Goal: Ask a question

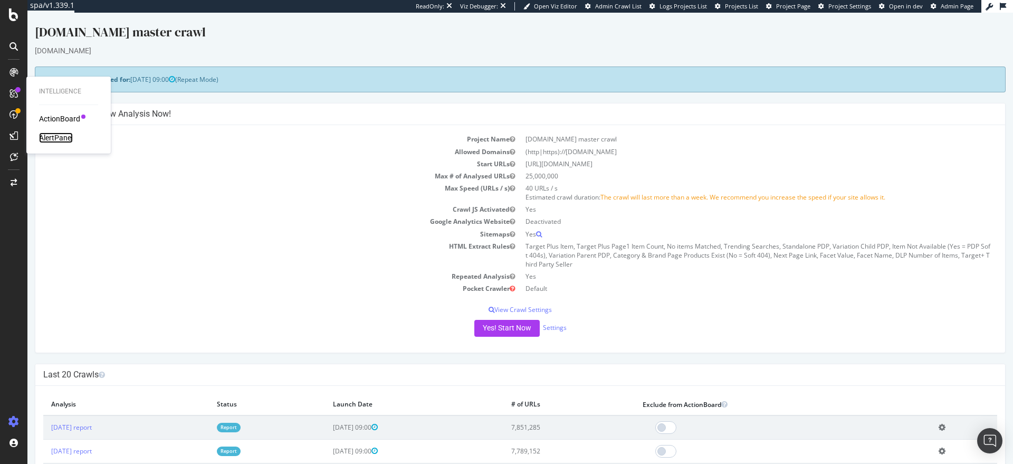
click at [51, 136] on div "AlertPanel" at bounding box center [56, 137] width 34 height 11
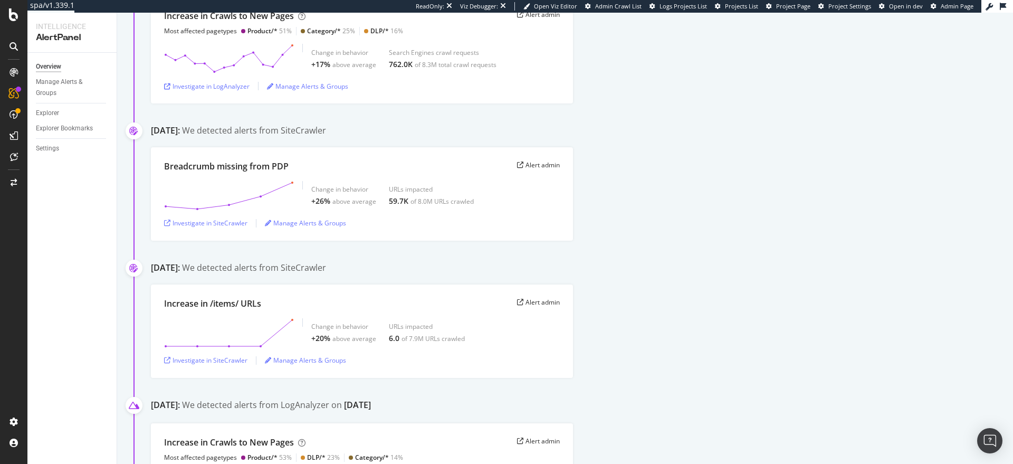
scroll to position [745, 0]
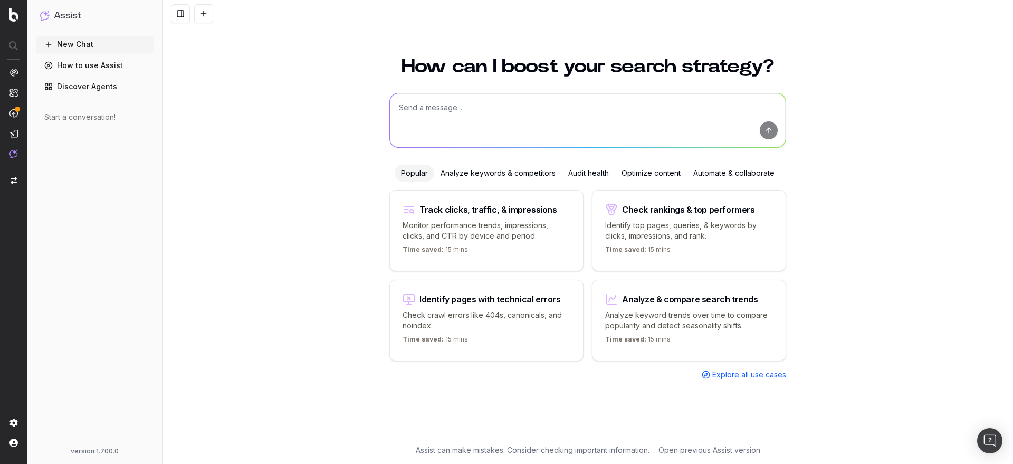
click at [480, 232] on p "Monitor performance trends, impressions, clicks, and CTR by device and period." at bounding box center [487, 230] width 168 height 21
type textarea "Change in clicks/CTR/impressions over last 28 days vs last (branded vs non-bran…"
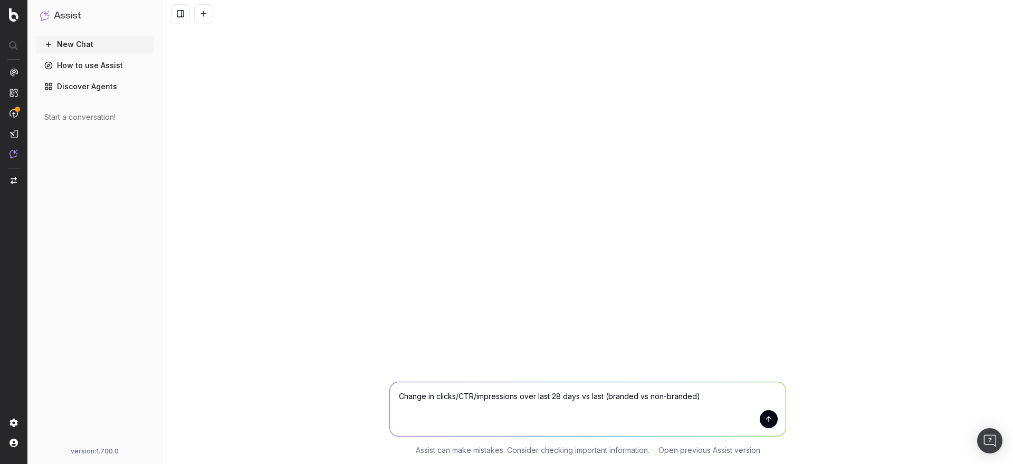
click at [98, 68] on link "How to use Assist" at bounding box center [95, 65] width 118 height 17
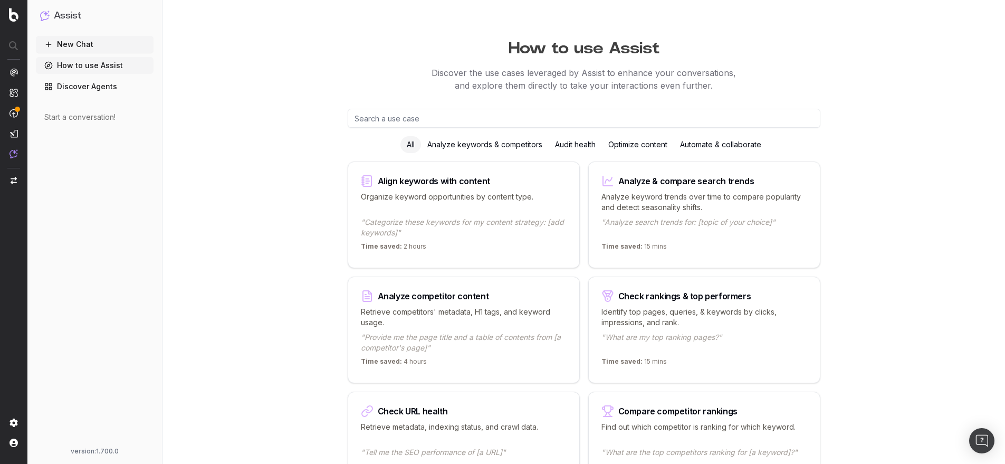
click at [431, 213] on div "Organize keyword opportunities by content type. "Categorize these keywords for …" at bounding box center [464, 215] width 206 height 46
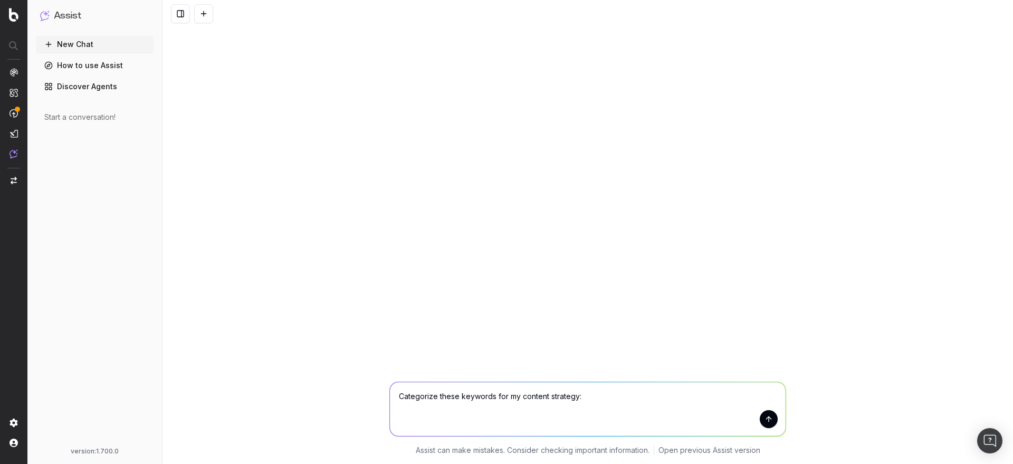
click at [98, 88] on link "Discover Agents" at bounding box center [95, 86] width 118 height 17
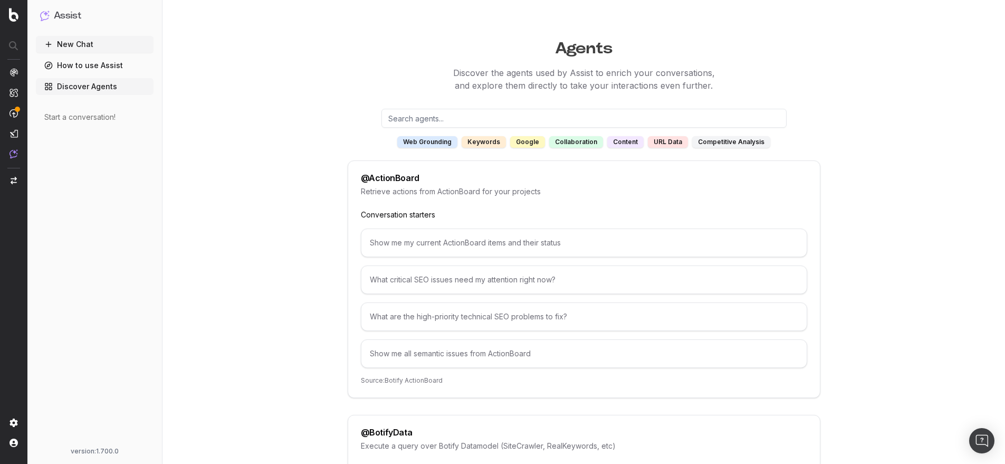
click at [100, 66] on link "How to use Assist" at bounding box center [95, 65] width 118 height 17
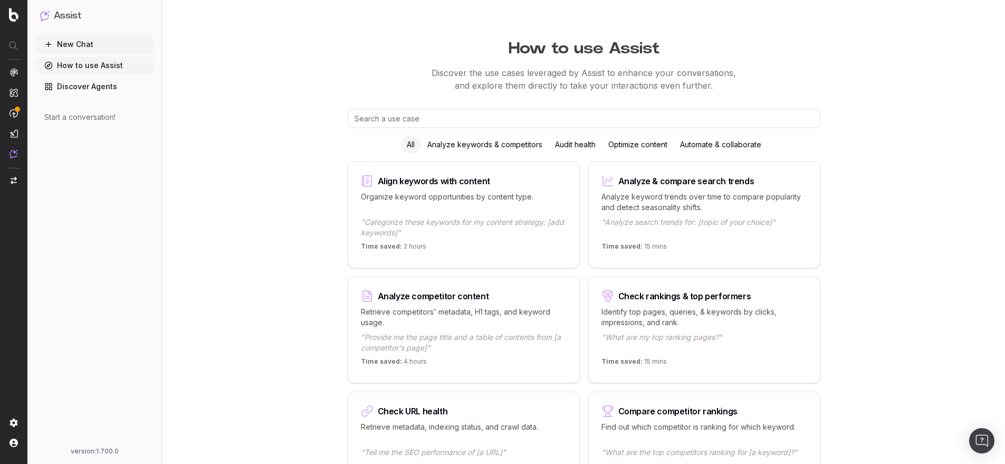
click at [97, 45] on button "New Chat" at bounding box center [95, 44] width 118 height 17
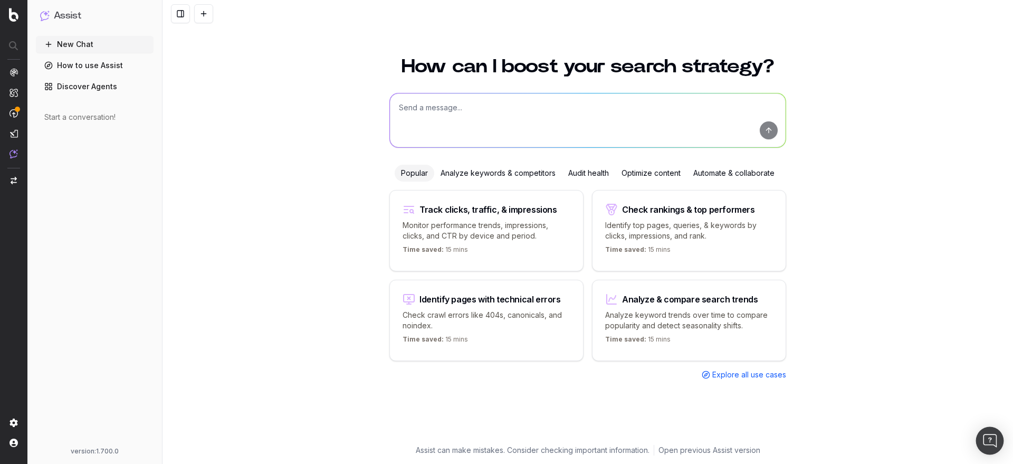
click at [987, 445] on img "Open Intercom Messenger" at bounding box center [990, 441] width 14 height 14
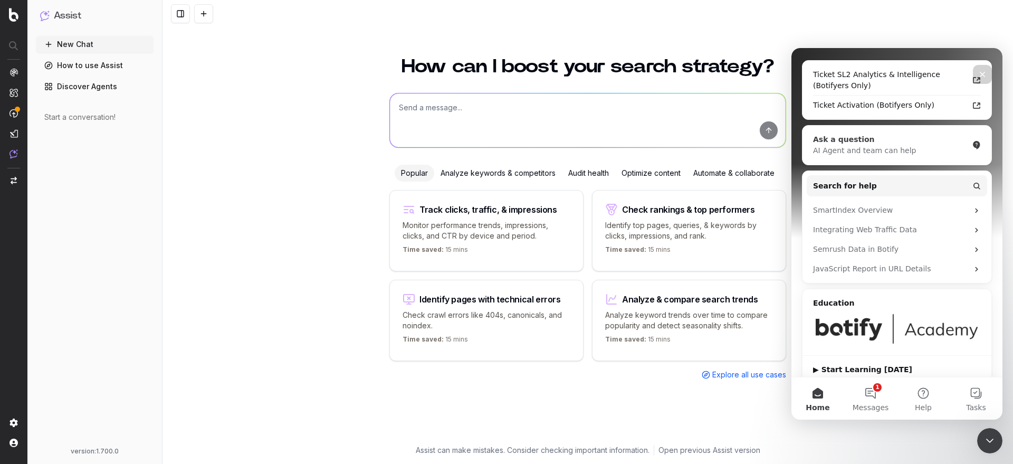
scroll to position [122, 0]
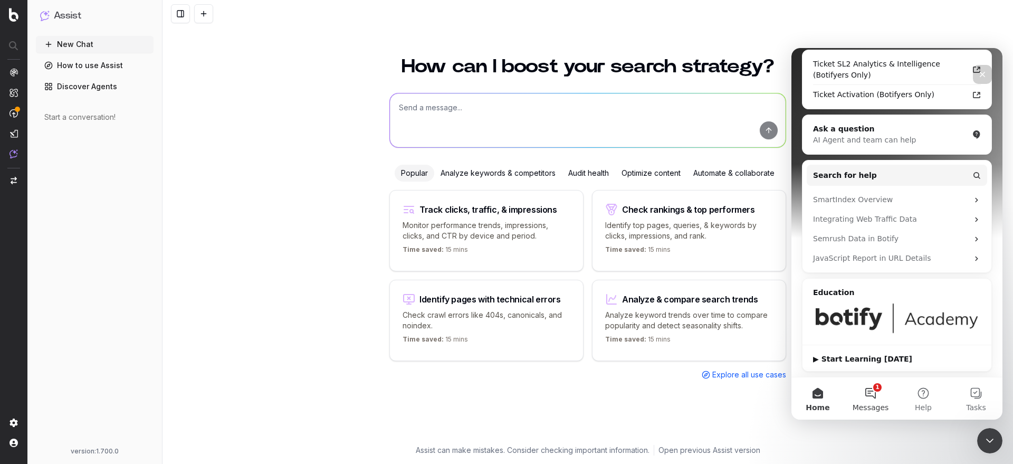
click at [866, 397] on button "1 Messages" at bounding box center [870, 398] width 53 height 42
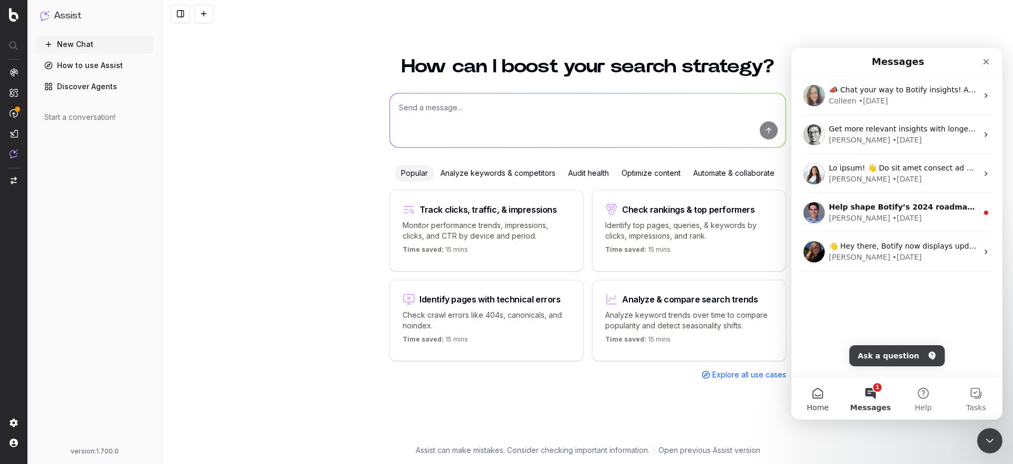
click at [825, 404] on span "Home" at bounding box center [818, 407] width 22 height 7
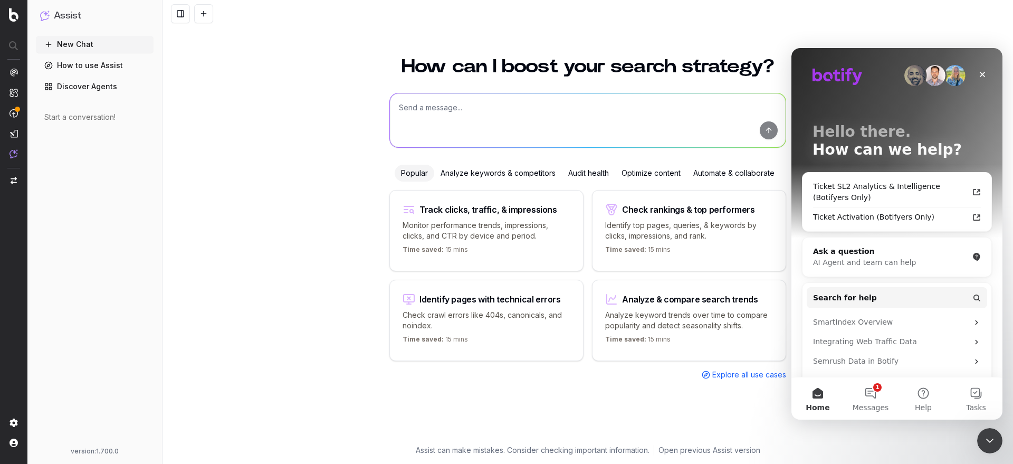
click at [905, 41] on div "How can I boost your search strategy? Popular Analyze keywords & competitors Au…" at bounding box center [588, 232] width 851 height 464
click at [982, 75] on icon "Close" at bounding box center [983, 75] width 6 height 6
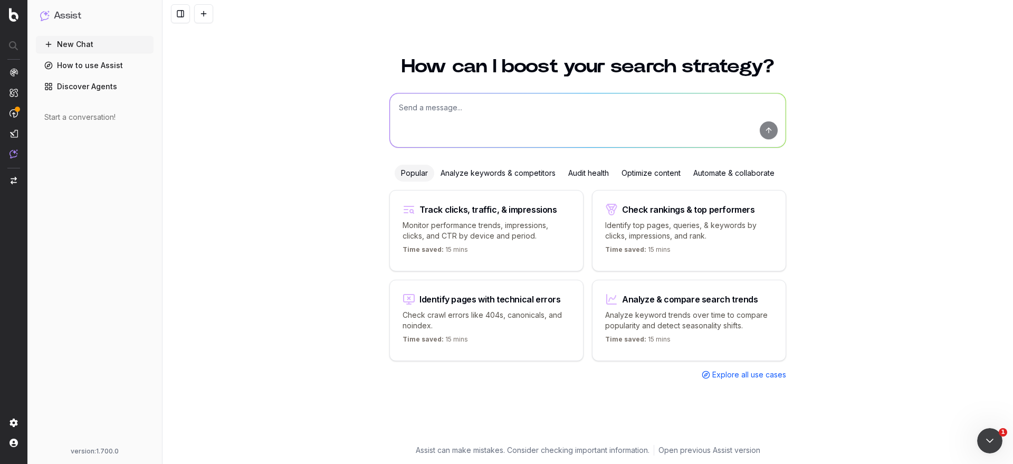
scroll to position [0, 0]
click at [986, 438] on icon "Open Intercom Messenger" at bounding box center [988, 439] width 17 height 17
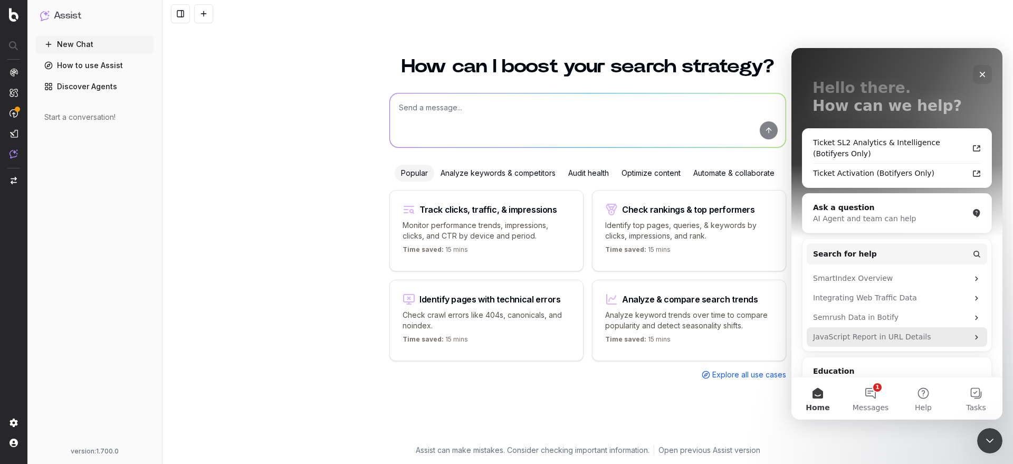
scroll to position [58, 0]
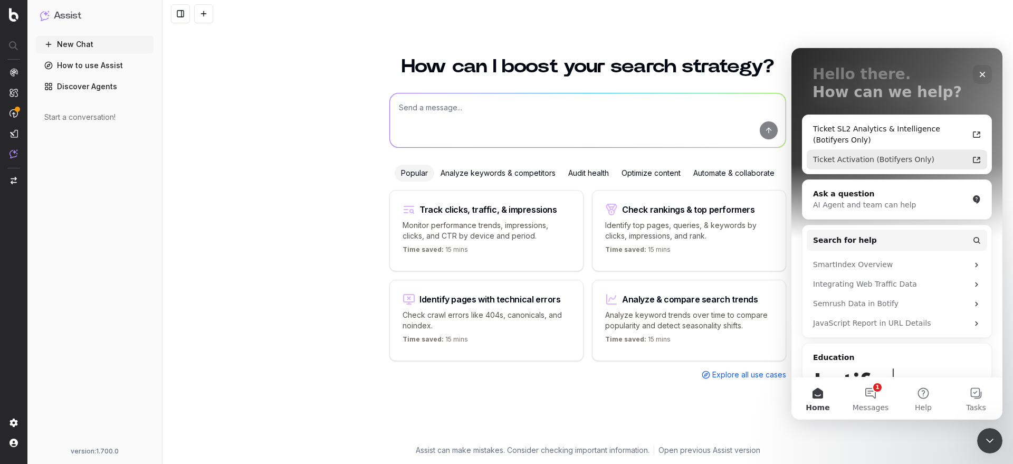
click at [882, 161] on div "Ticket Activation (Botifyers Only)" at bounding box center [890, 159] width 155 height 11
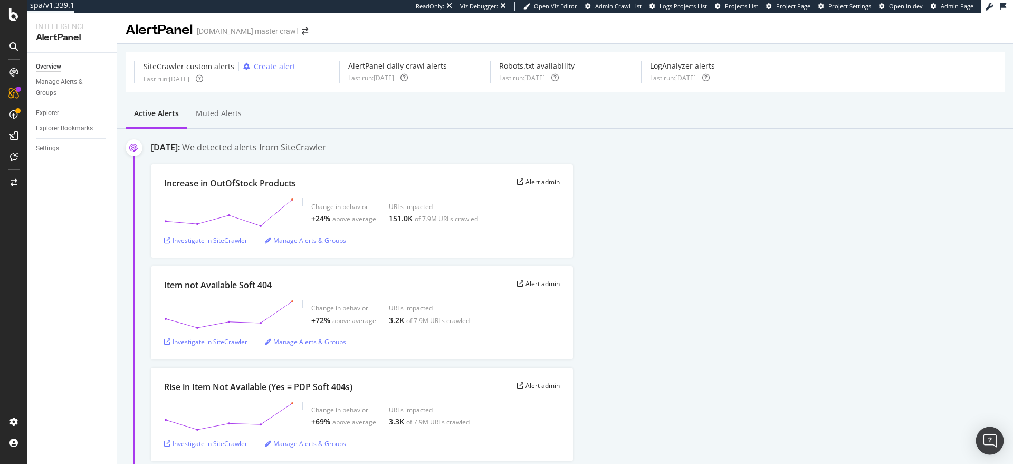
click at [988, 435] on img "Open Intercom Messenger" at bounding box center [990, 441] width 14 height 14
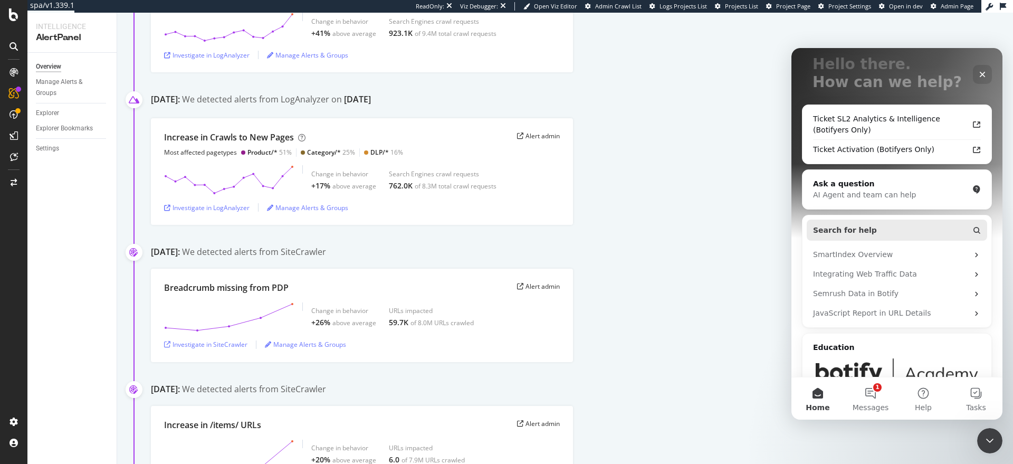
scroll to position [116, 0]
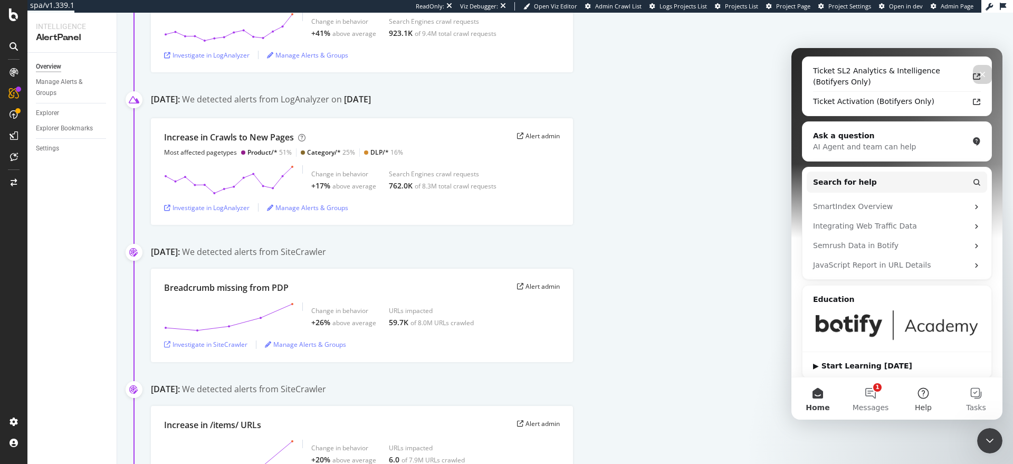
click at [913, 390] on button "Help" at bounding box center [923, 398] width 53 height 42
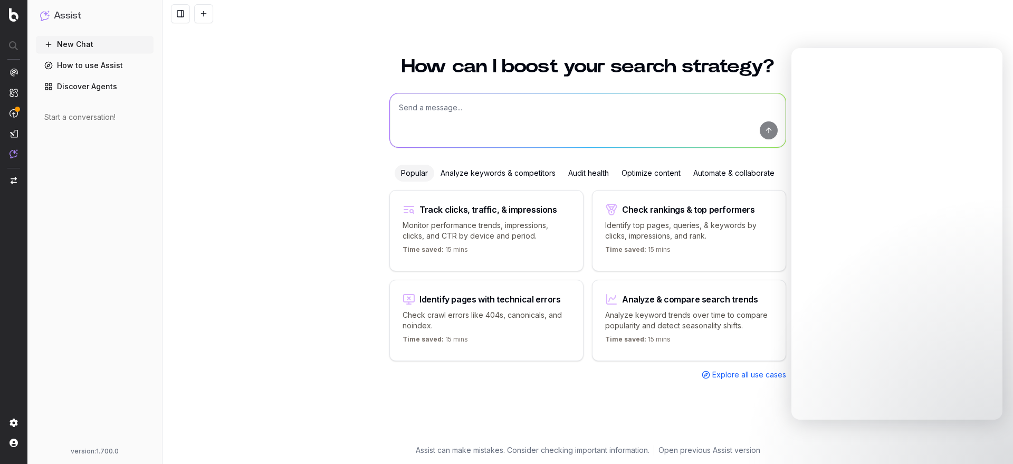
click at [230, 116] on div "How can I boost your search strategy? Popular Analyze keywords & competitors Au…" at bounding box center [588, 254] width 851 height 420
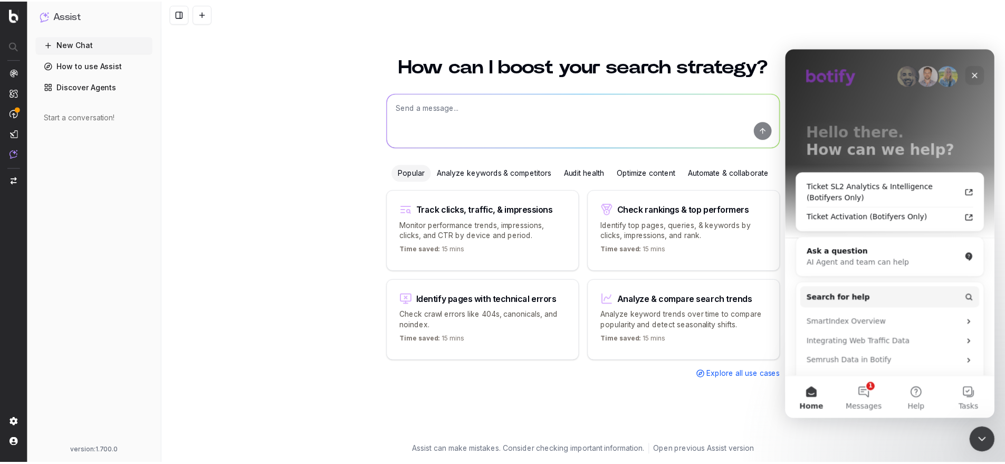
scroll to position [58, 0]
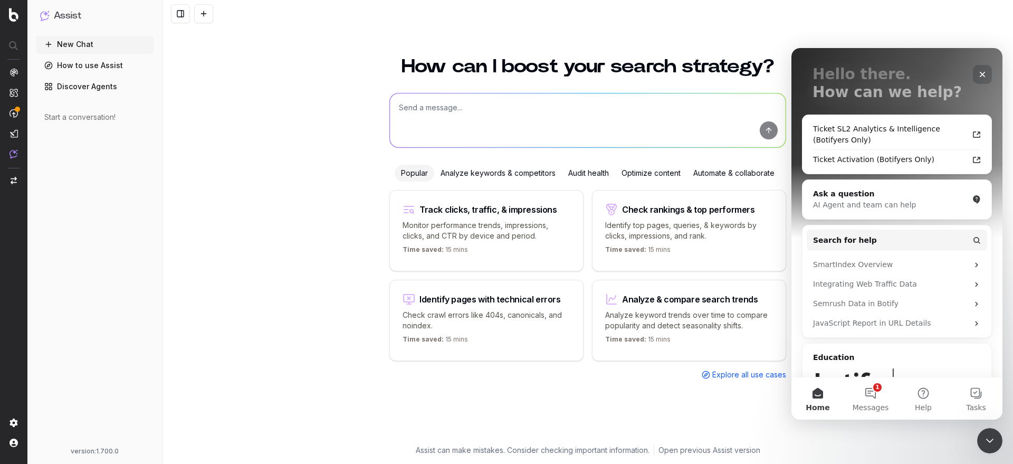
drag, startPoint x: 987, startPoint y: 74, endPoint x: 1775, endPoint y: 122, distance: 788.8
click at [987, 74] on div "Close" at bounding box center [982, 74] width 19 height 19
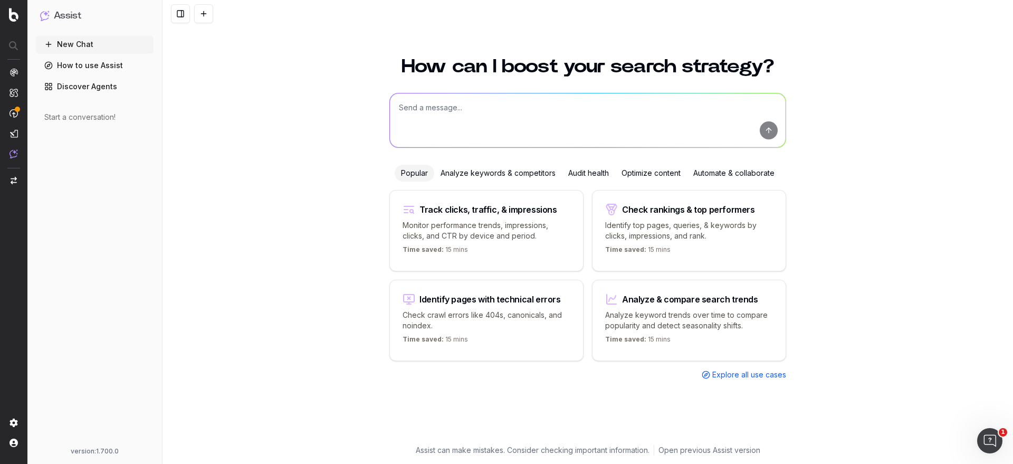
click at [724, 376] on span "Explore all use cases" at bounding box center [749, 374] width 74 height 11
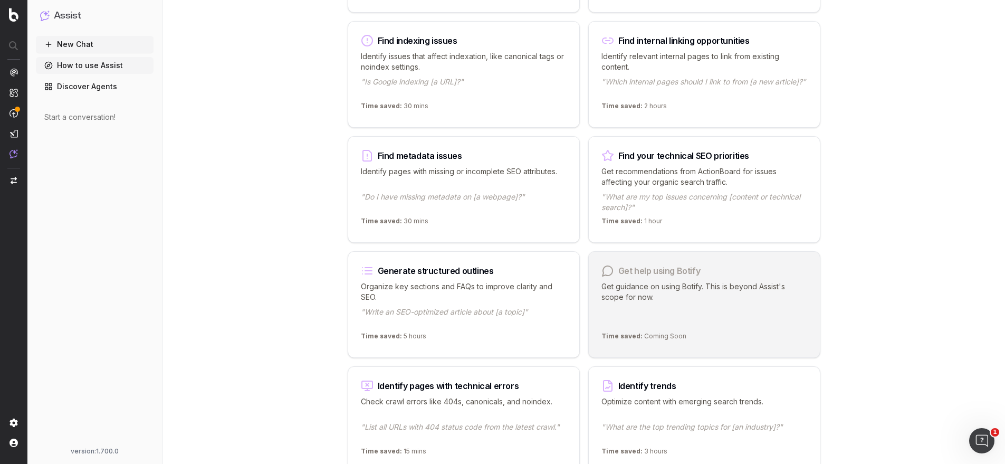
scroll to position [718, 0]
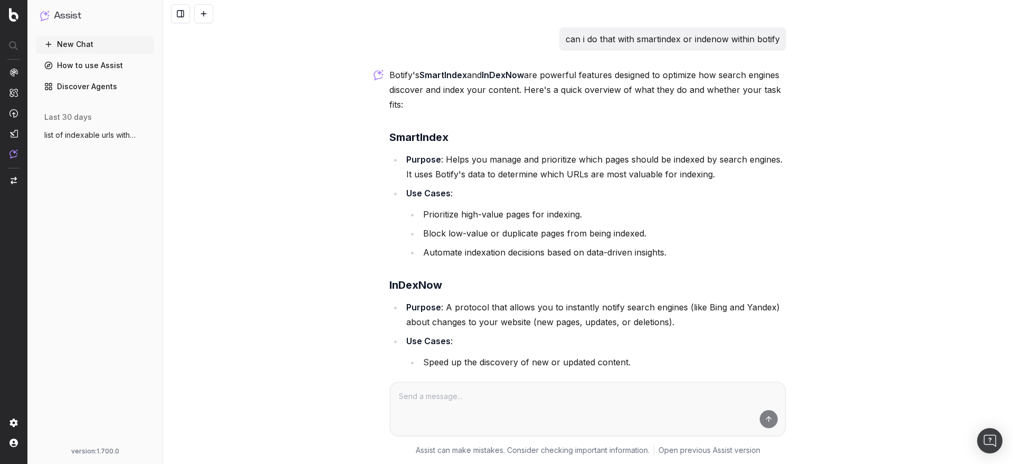
click at [95, 138] on span "list of indexable urls with number of vi" at bounding box center [90, 135] width 93 height 11
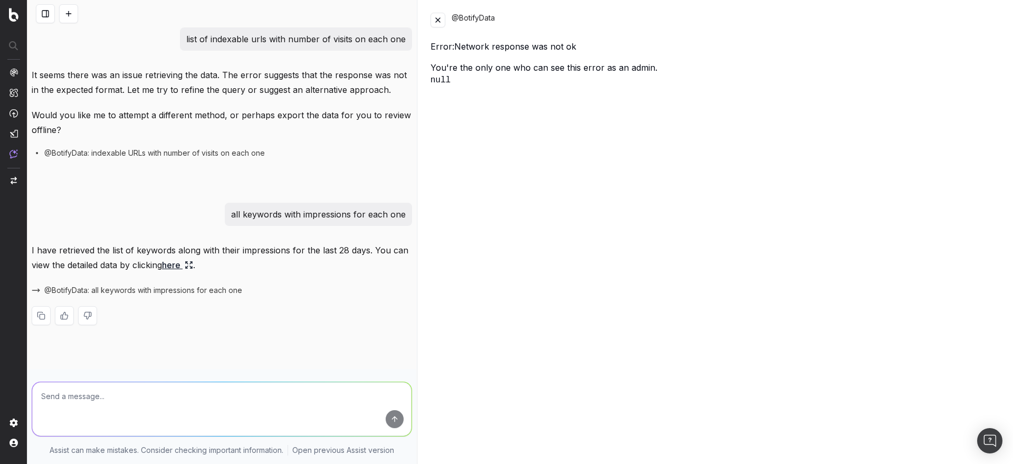
click at [128, 394] on textarea at bounding box center [221, 409] width 379 height 54
click at [71, 14] on button at bounding box center [68, 13] width 19 height 19
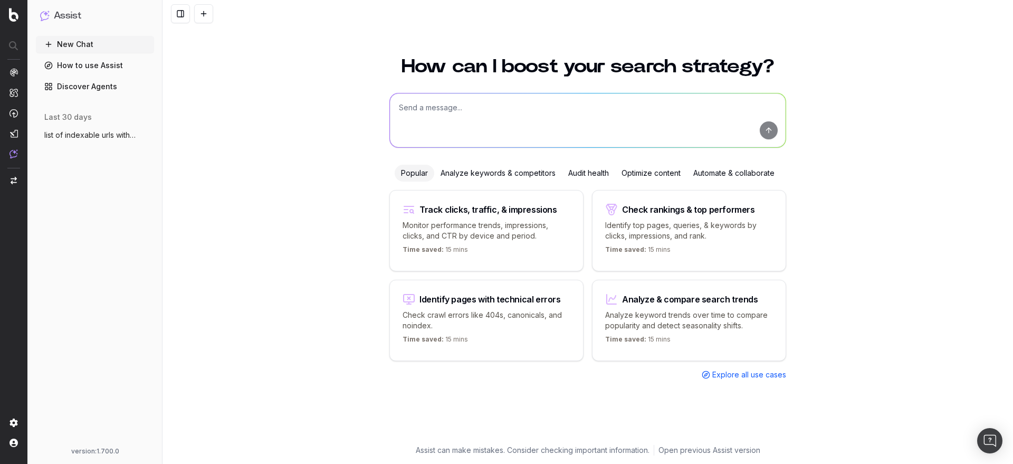
click at [451, 121] on textarea at bounding box center [588, 120] width 396 height 54
click at [59, 91] on link "Discover Agents" at bounding box center [95, 86] width 118 height 17
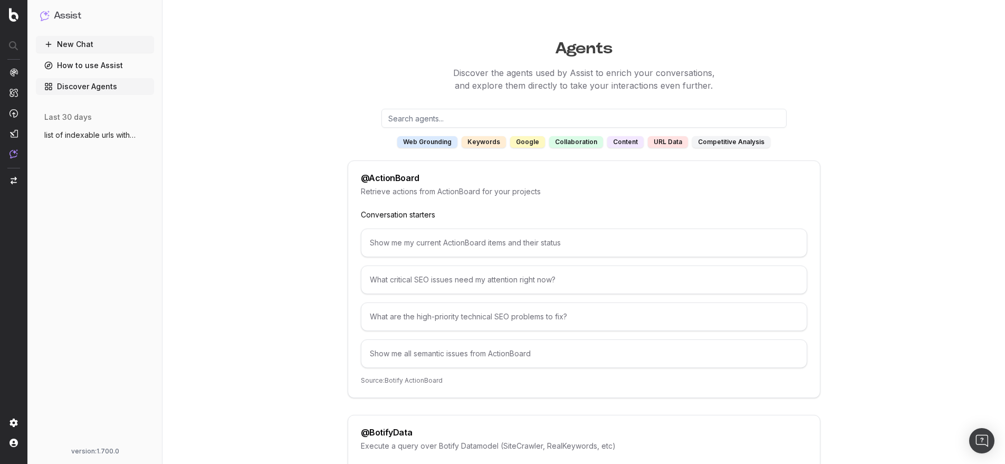
click at [406, 117] on input "text" at bounding box center [584, 118] width 405 height 19
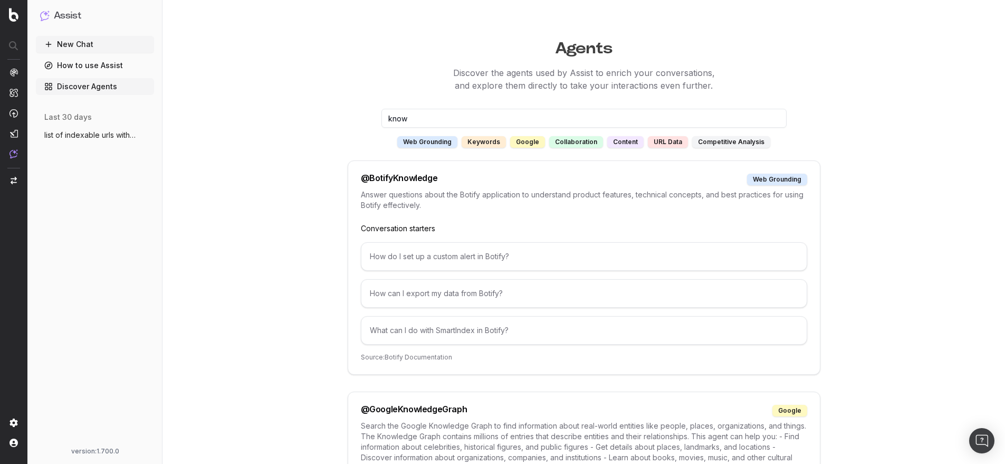
type input "know"
click at [91, 44] on button "New Chat" at bounding box center [95, 44] width 118 height 17
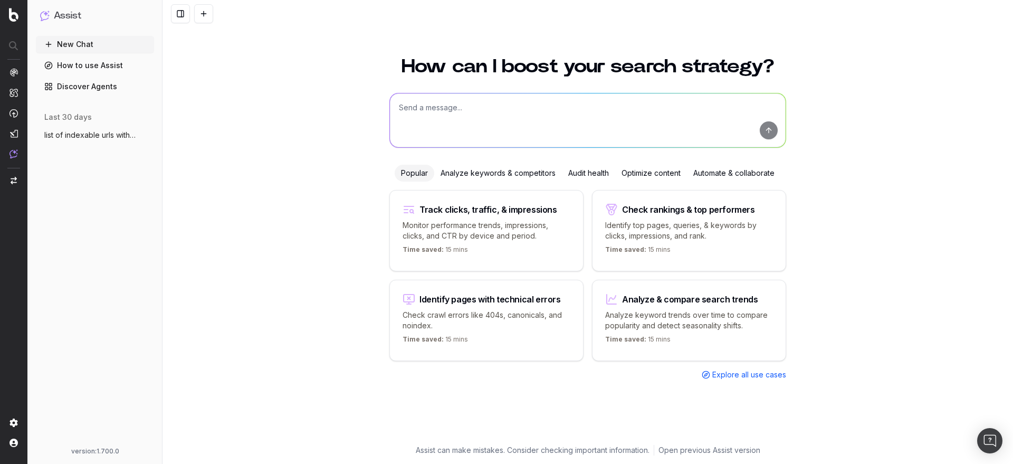
click at [526, 108] on textarea at bounding box center [588, 120] width 396 height 54
paste textarea "Can Botify track backlinks?"
type textarea "Can Botify track backlinks?"
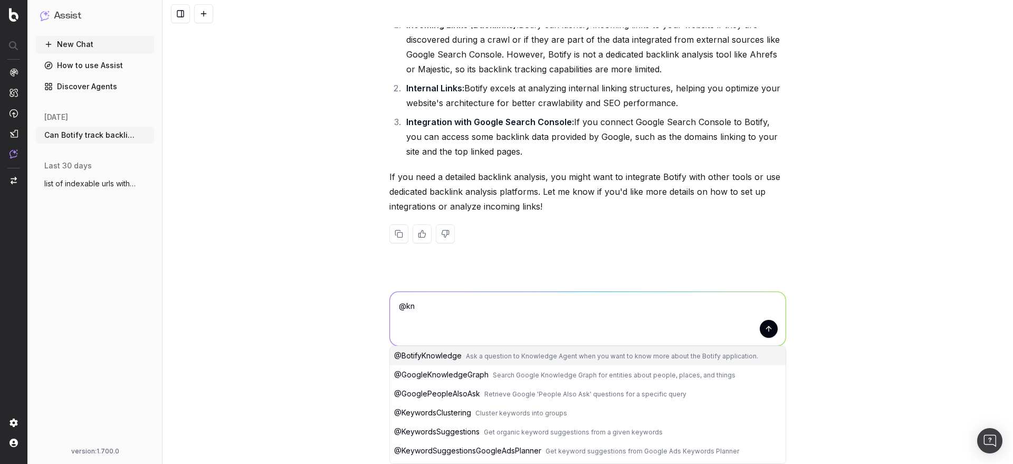
scroll to position [22, 0]
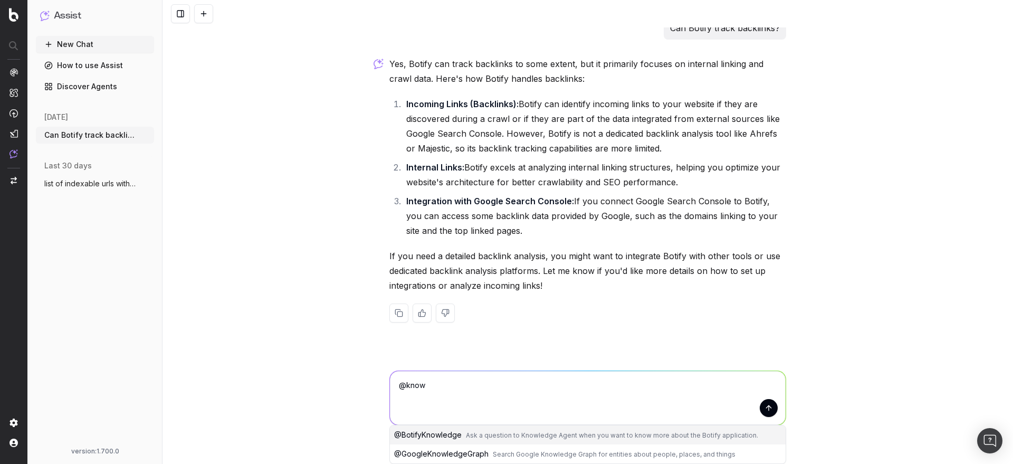
click at [479, 434] on span "Ask a question to Knowledge Agent when you want to know more about the Botify a…" at bounding box center [612, 435] width 292 height 8
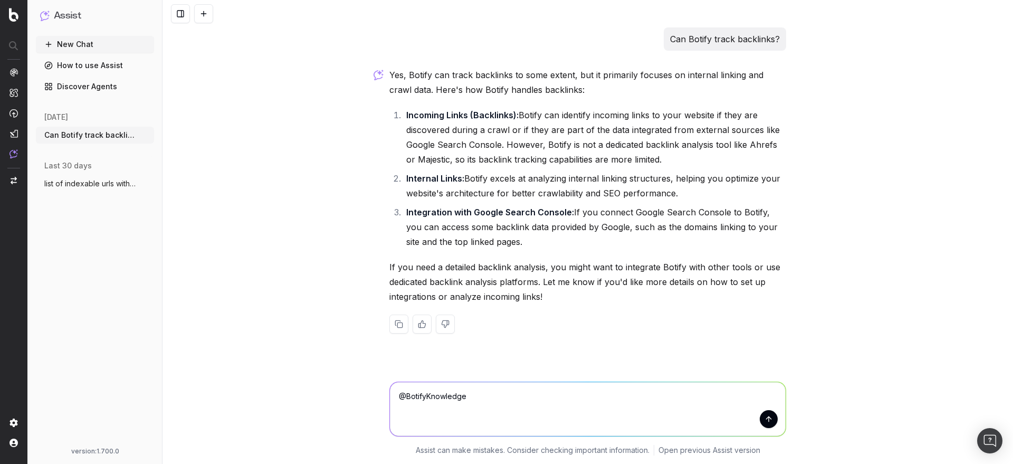
click at [501, 397] on textarea "@BotifyKnowledge" at bounding box center [588, 409] width 396 height 54
paste textarea "Can Botify track backlinks?"
type textarea "@BotifyKnowledge Can Botify track backlinks?"
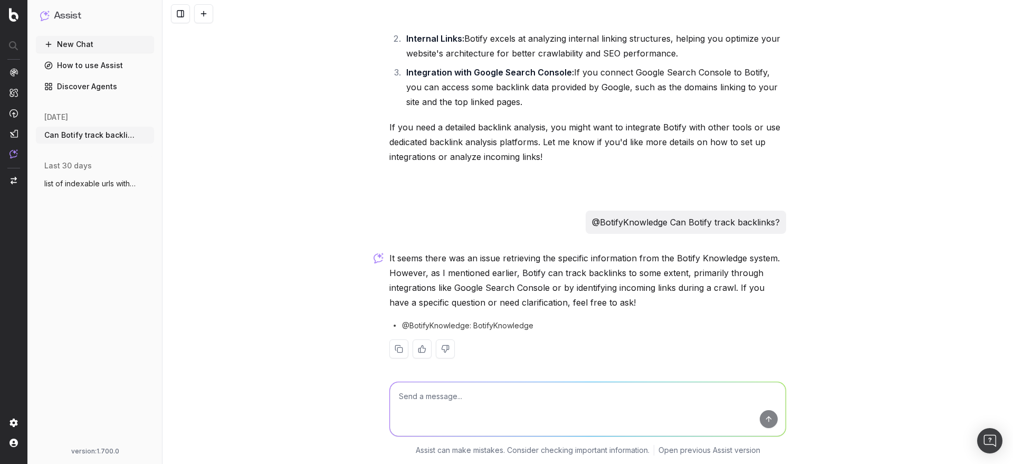
scroll to position [176, 0]
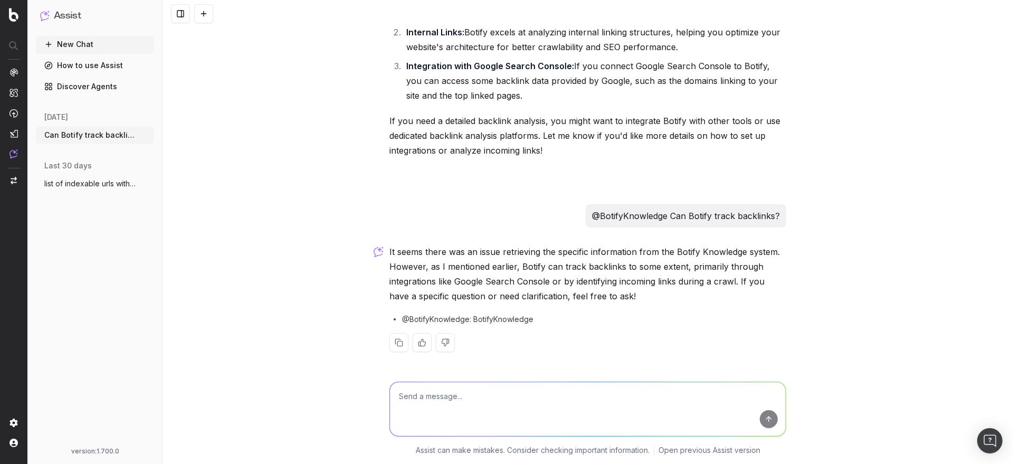
click at [457, 320] on span "@BotifyKnowledge: BotifyKnowledge" at bounding box center [467, 319] width 131 height 11
click at [514, 262] on p "It seems there was an issue retrieving the specific information from the Botify…" at bounding box center [587, 273] width 397 height 59
click at [564, 397] on textarea at bounding box center [588, 409] width 396 height 54
click at [625, 212] on p "@BotifyKnowledge Can Botify track backlinks?" at bounding box center [686, 215] width 188 height 15
click at [623, 215] on p "@BotifyKnowledge Can Botify track backlinks?" at bounding box center [686, 215] width 188 height 15
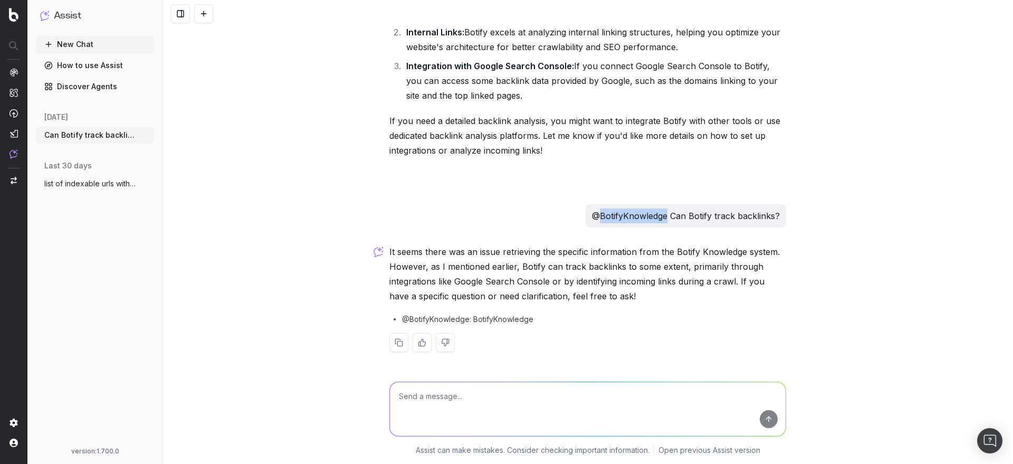
click at [623, 215] on p "@BotifyKnowledge Can Botify track backlinks?" at bounding box center [686, 215] width 188 height 15
copy p "@BotifyKnowledge Can Botify track backlinks?"
click at [538, 392] on textarea at bounding box center [588, 409] width 396 height 54
paste textarea "@BotifyKnowledge Can Botify track backlinks?"
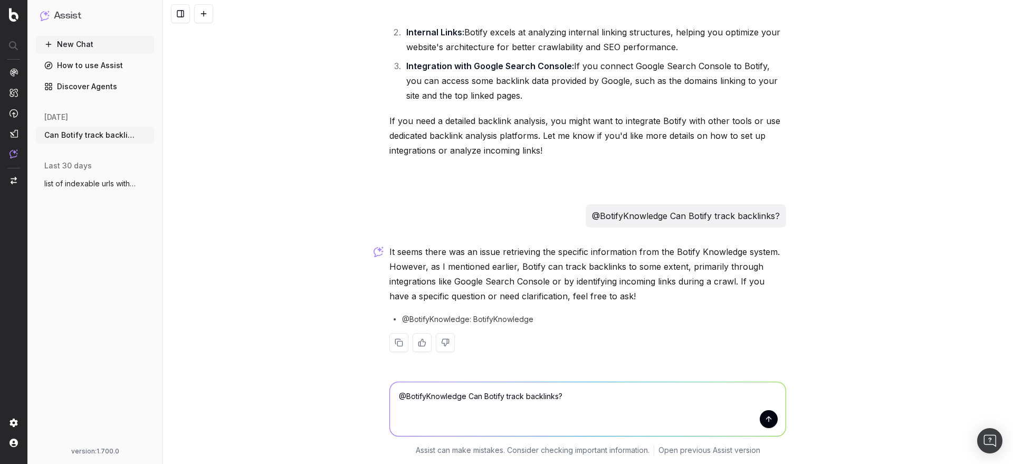
type textarea "@BotifyKnowledge Can Botify track backlinks?"
click at [203, 11] on button at bounding box center [203, 13] width 19 height 19
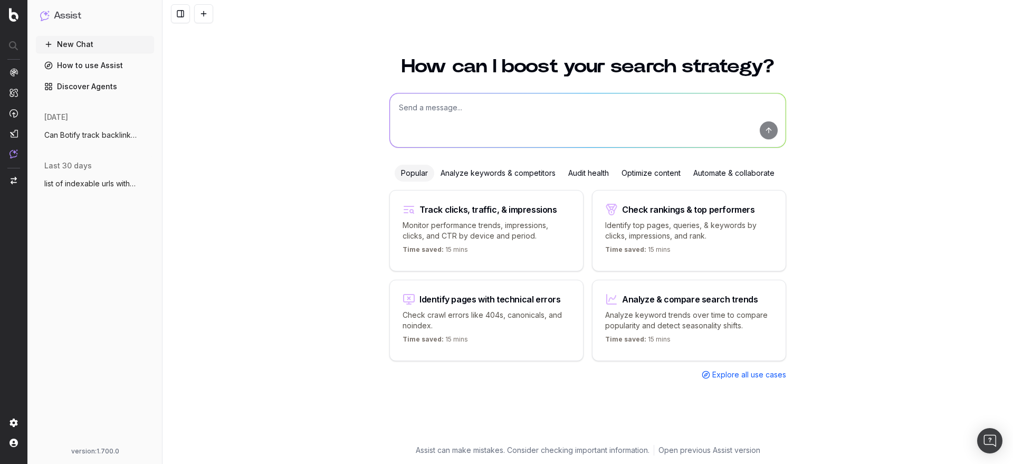
click at [459, 121] on textarea at bounding box center [588, 120] width 396 height 54
paste textarea "@BotifyKnowledge Can Botify track backlinks?"
type textarea "@BotifyKnowledge Can Botify track backlinks?"
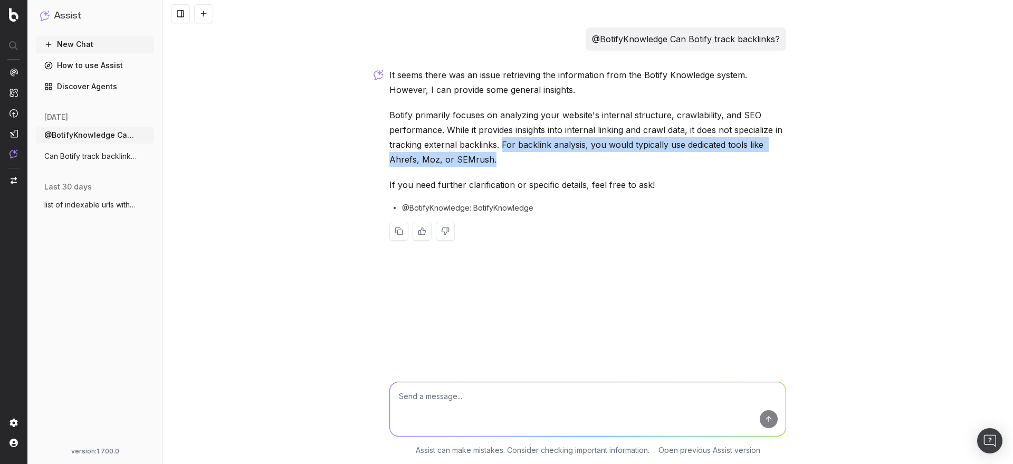
drag, startPoint x: 501, startPoint y: 144, endPoint x: 501, endPoint y: 157, distance: 13.2
click at [501, 157] on p "Botify primarily focuses on analyzing your website's internal structure, crawla…" at bounding box center [587, 137] width 397 height 59
